Goal: Task Accomplishment & Management: Manage account settings

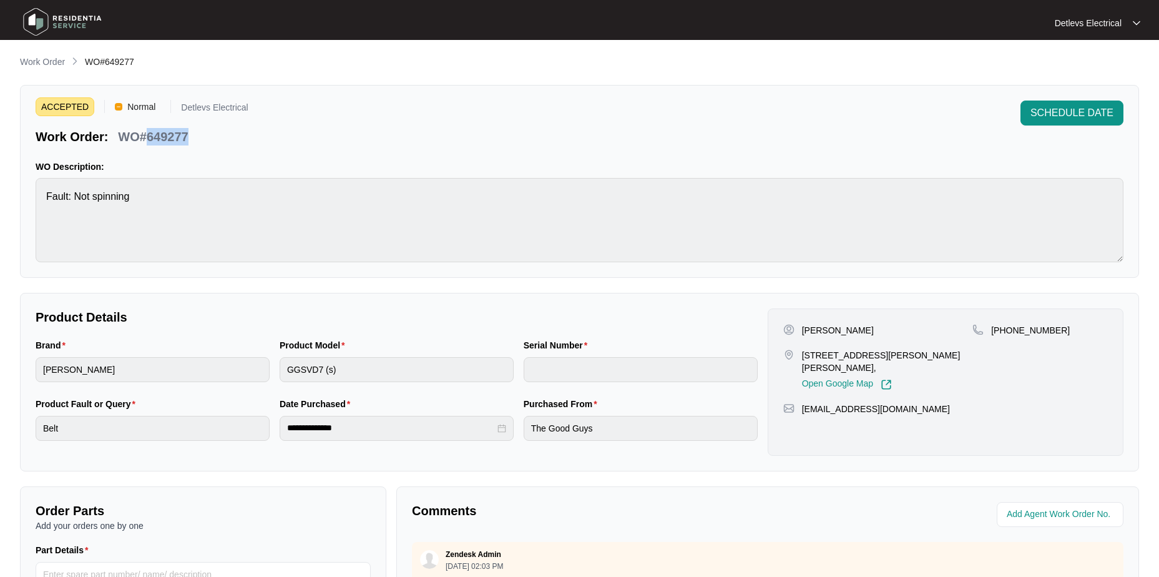
click at [65, 19] on img at bounding box center [62, 21] width 87 height 37
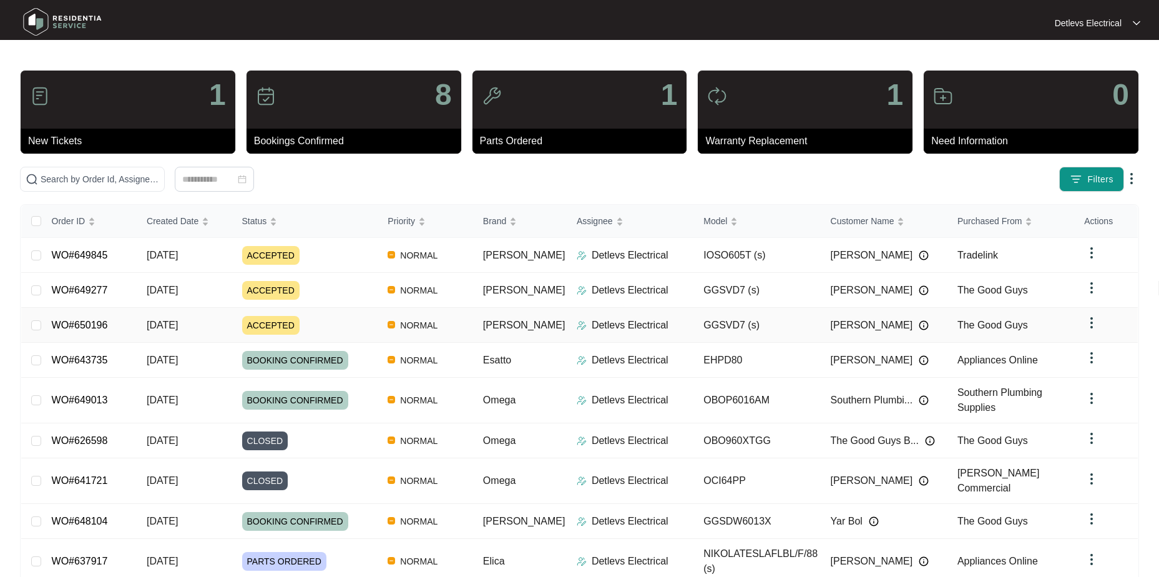
click at [338, 316] on div "ACCEPTED" at bounding box center [310, 325] width 136 height 19
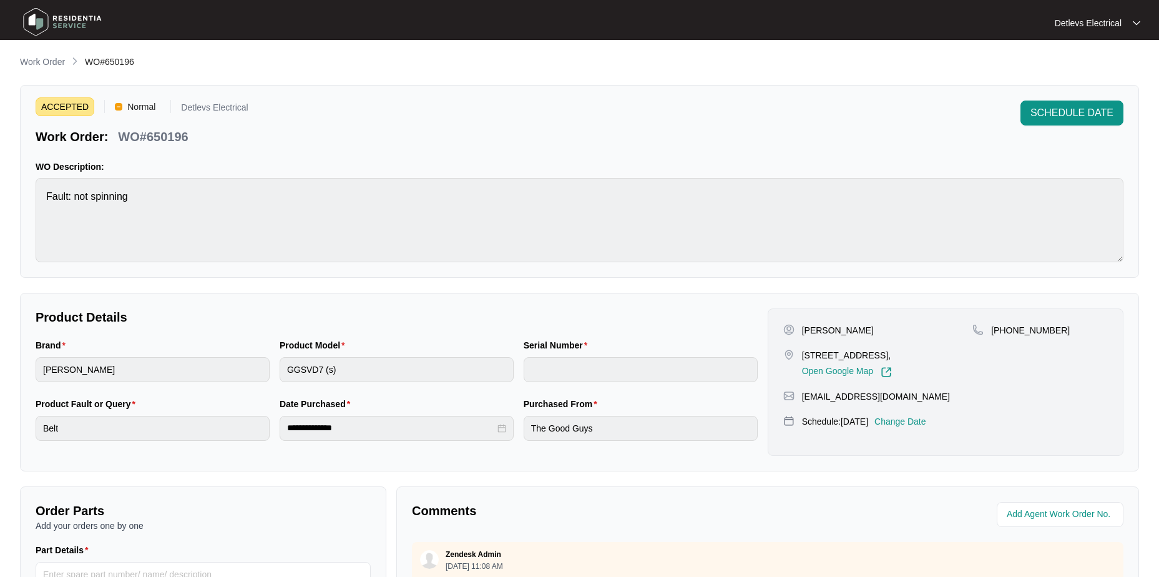
click at [173, 137] on p "WO#650196" at bounding box center [153, 136] width 70 height 17
click at [173, 136] on p "WO#650196" at bounding box center [153, 136] width 70 height 17
copy p "650196"
click at [1086, 120] on span "SCHEDULE DATE" at bounding box center [1071, 112] width 83 height 15
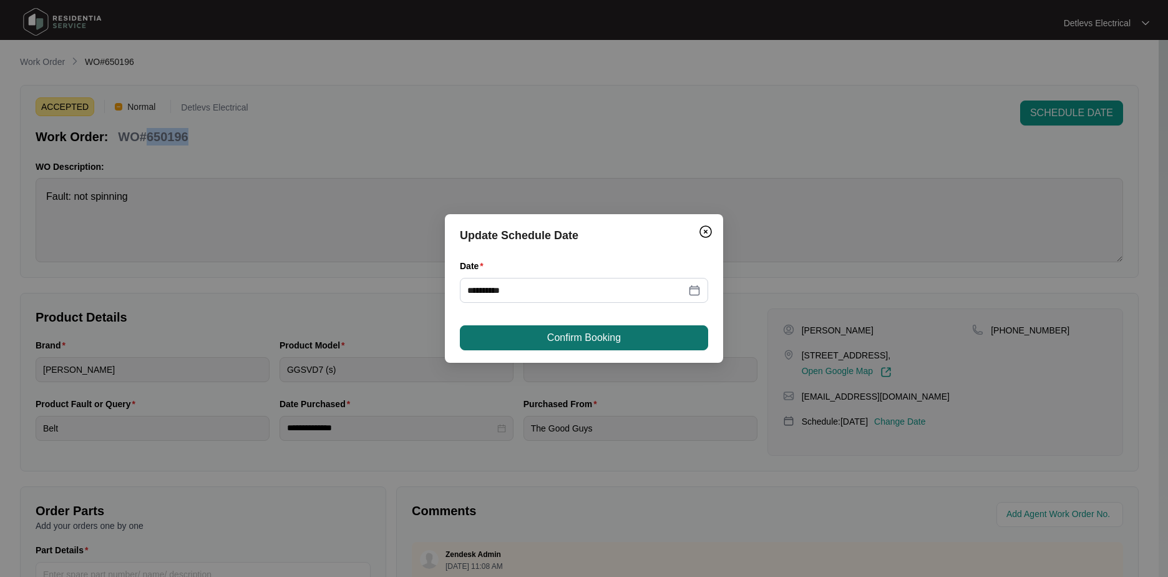
click at [613, 338] on span "Confirm Booking" at bounding box center [584, 337] width 74 height 15
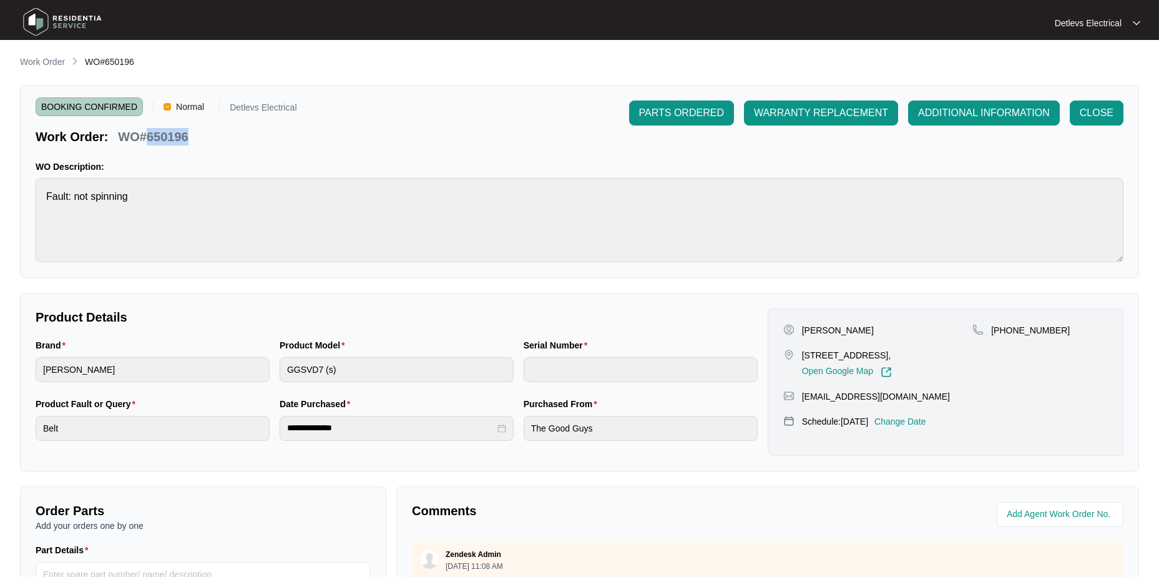
click at [120, 62] on span "WO#650196" at bounding box center [109, 62] width 49 height 10
click at [519, 100] on div "BOOKING CONFIRMED Normal Detlevs Electrical Work Order: WO#650196 PARTS ORDERED…" at bounding box center [580, 122] width 1088 height 45
